Goal: Information Seeking & Learning: Learn about a topic

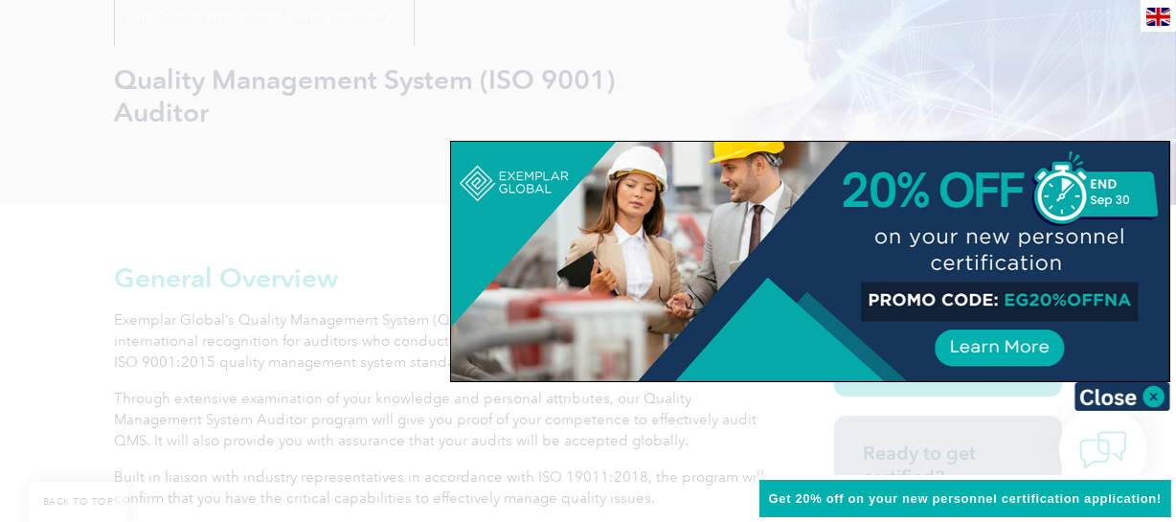
scroll to position [254, 0]
click at [1149, 392] on img at bounding box center [1123, 396] width 96 height 29
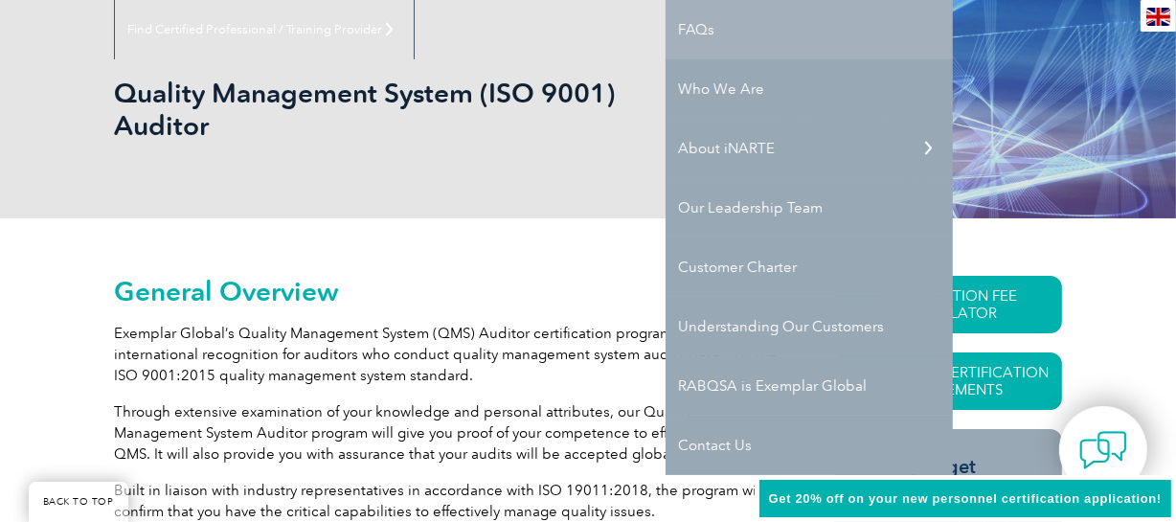
scroll to position [0, 0]
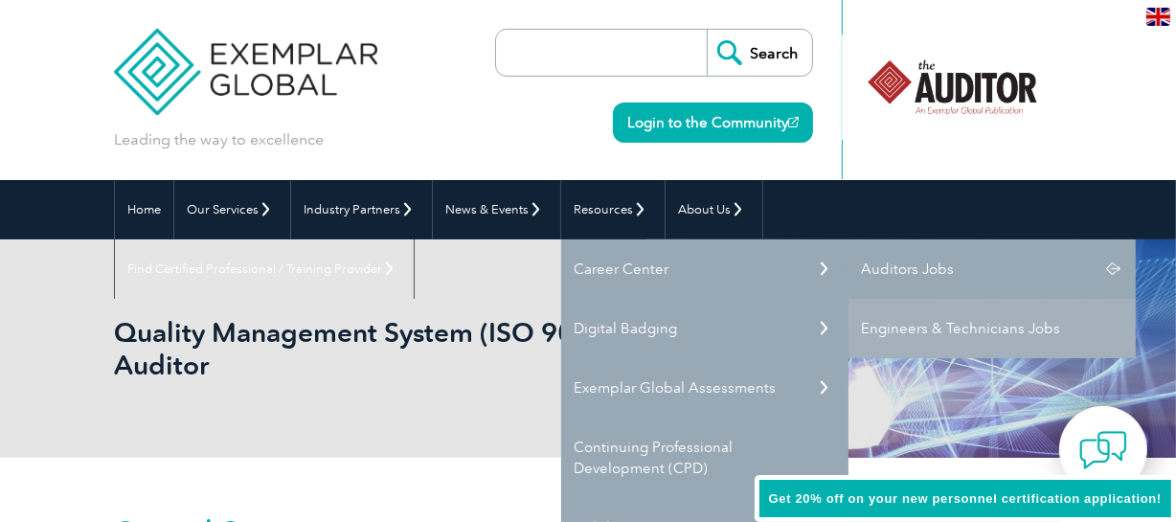
click at [885, 267] on link "Auditors Jobs" at bounding box center [992, 268] width 287 height 59
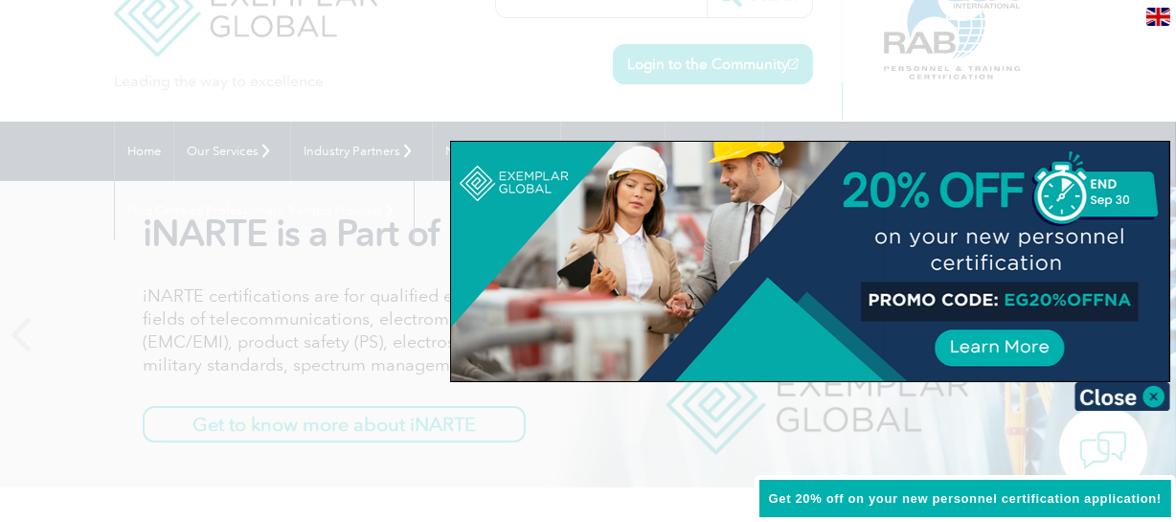
scroll to position [57, 0]
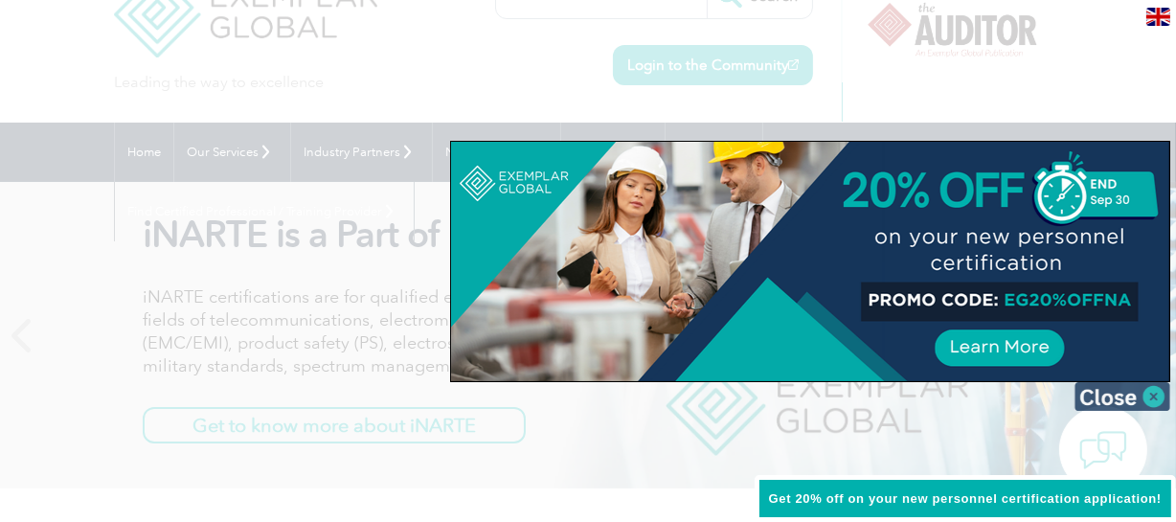
click at [1137, 391] on img at bounding box center [1123, 396] width 96 height 29
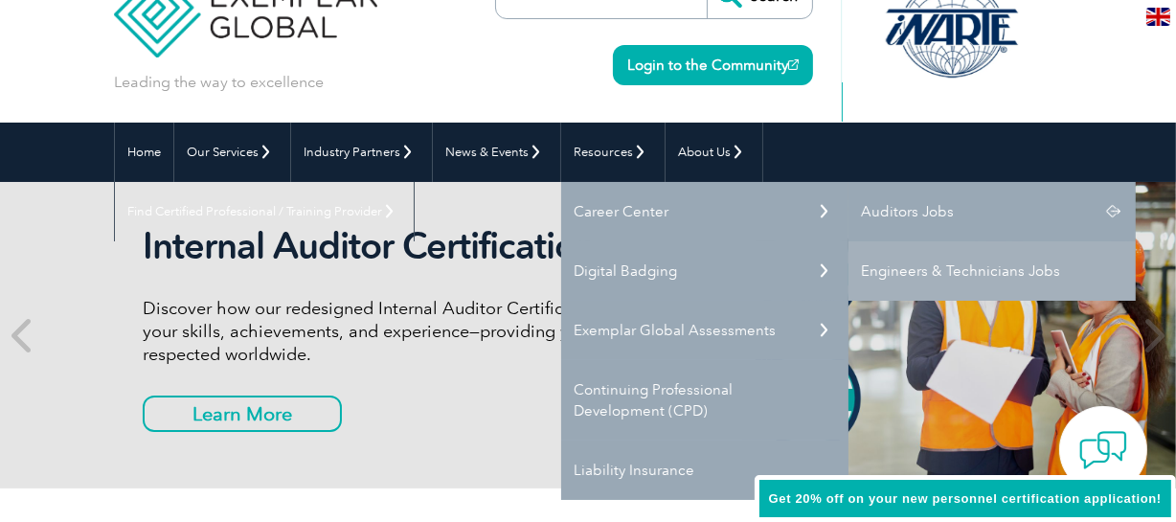
click at [904, 201] on link "Auditors Jobs" at bounding box center [992, 211] width 287 height 59
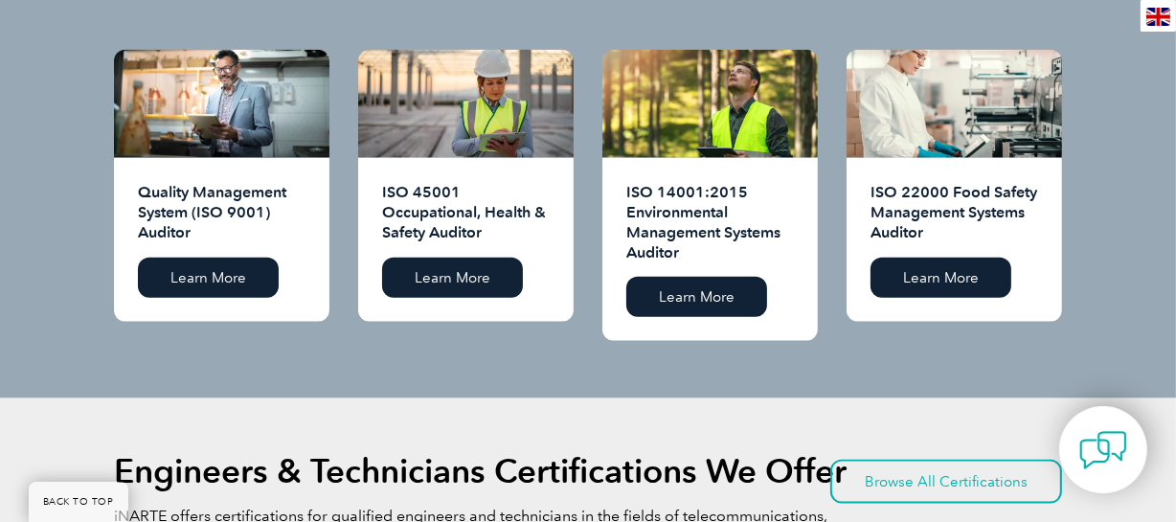
scroll to position [1968, 0]
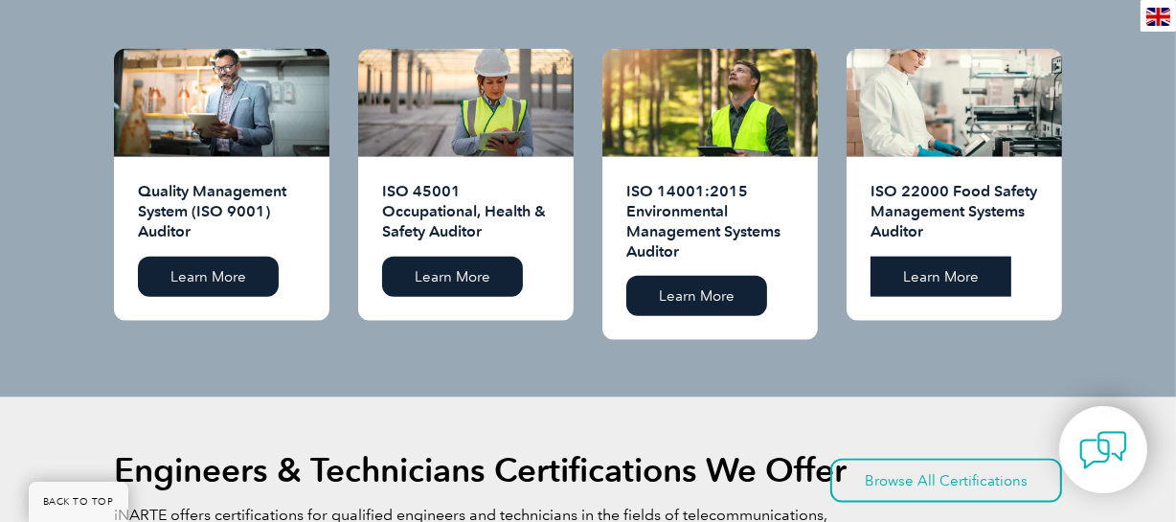
click at [959, 263] on link "Learn More" at bounding box center [941, 277] width 141 height 40
click at [216, 257] on link "Learn More" at bounding box center [208, 277] width 141 height 40
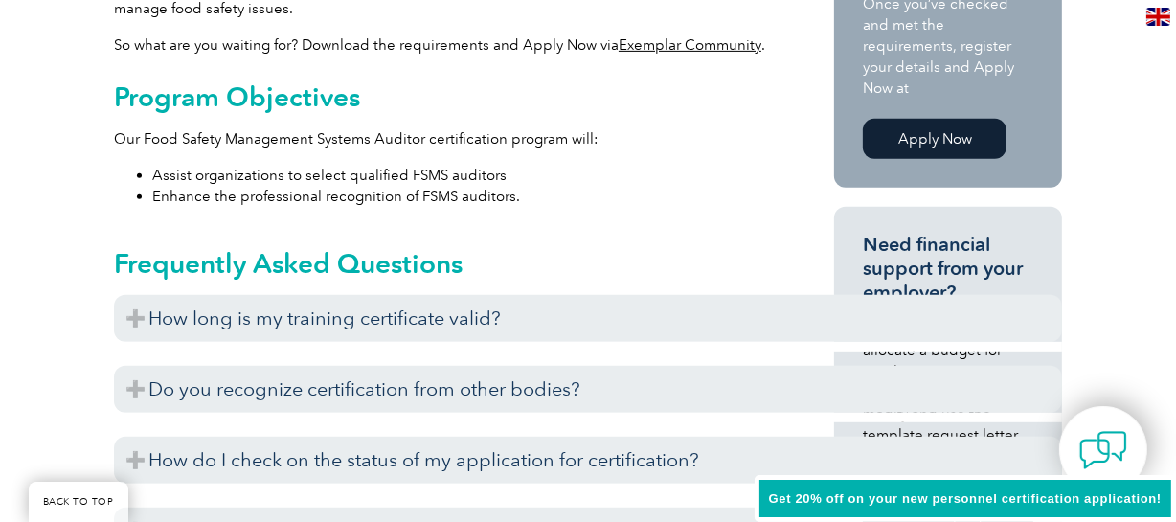
scroll to position [732, 0]
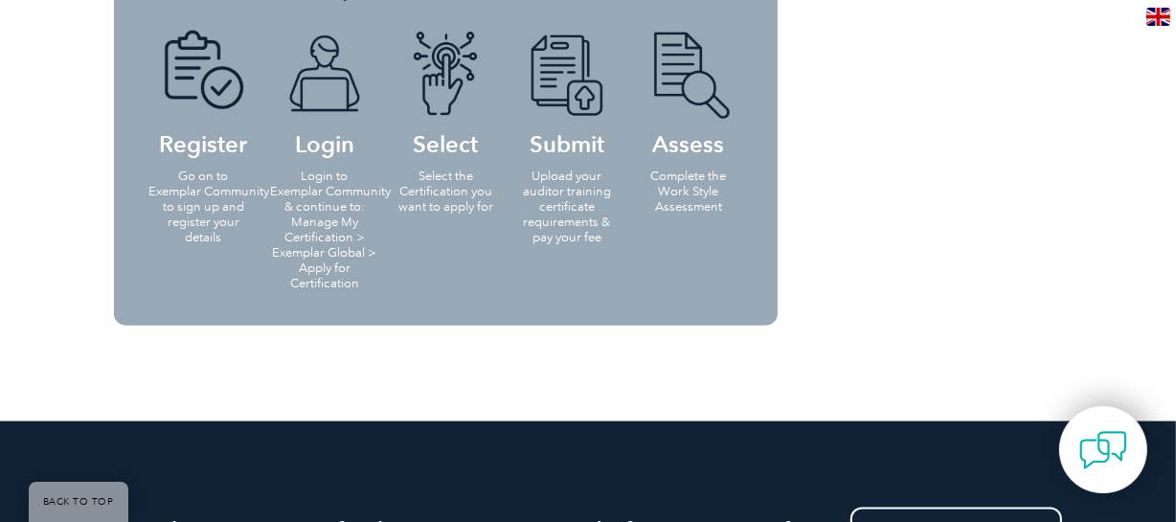
scroll to position [2097, 0]
